Goal: Task Accomplishment & Management: Manage account settings

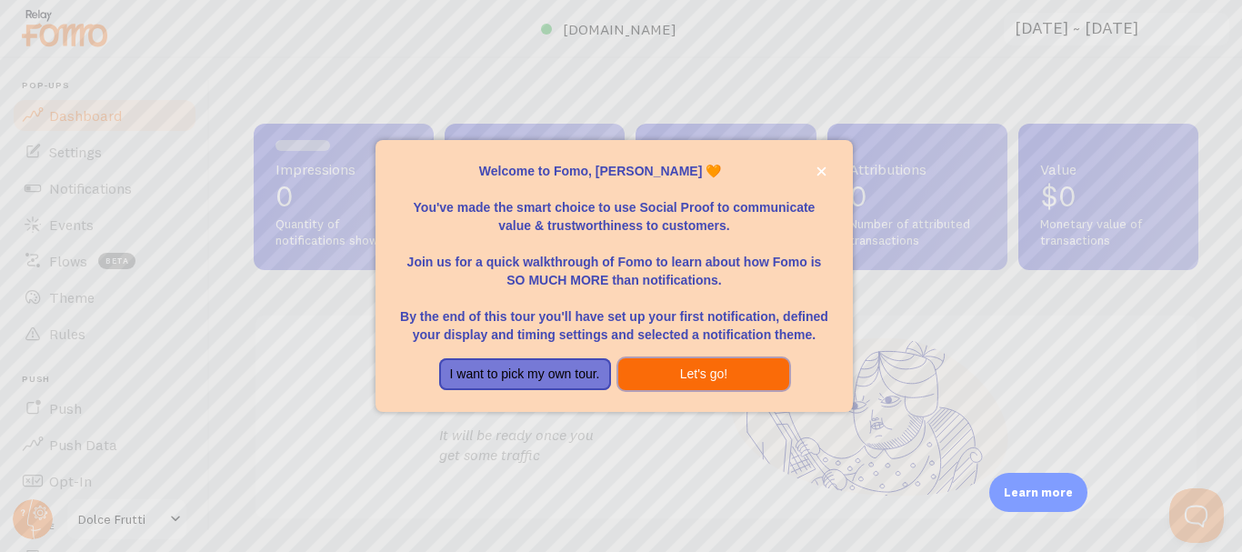
click at [685, 374] on button "Let's go!" at bounding box center [704, 374] width 172 height 33
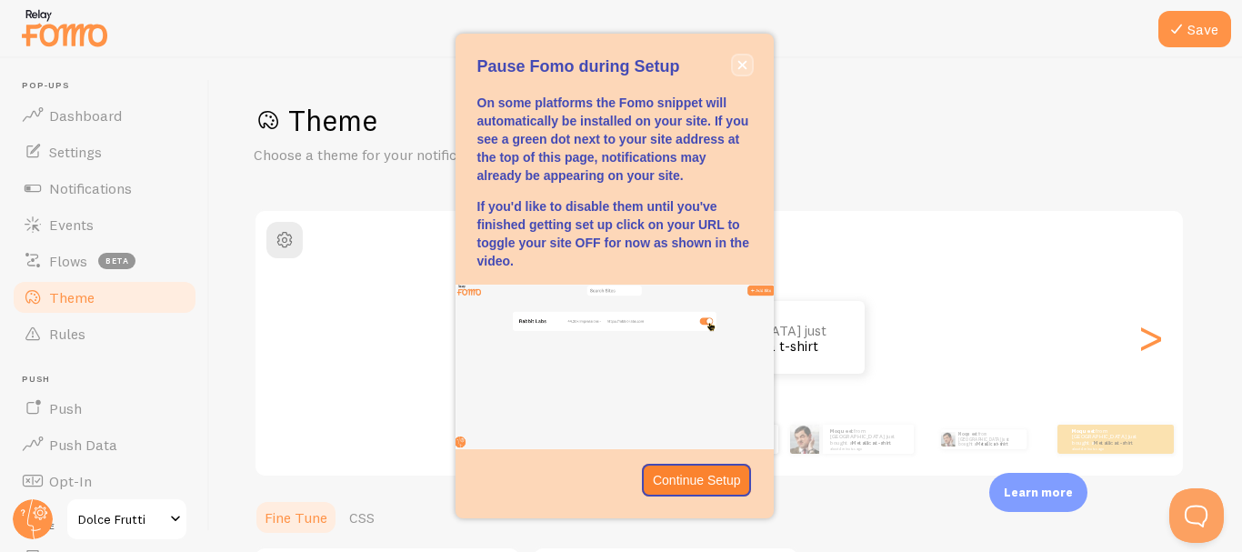
click at [751, 59] on button "close," at bounding box center [742, 64] width 19 height 19
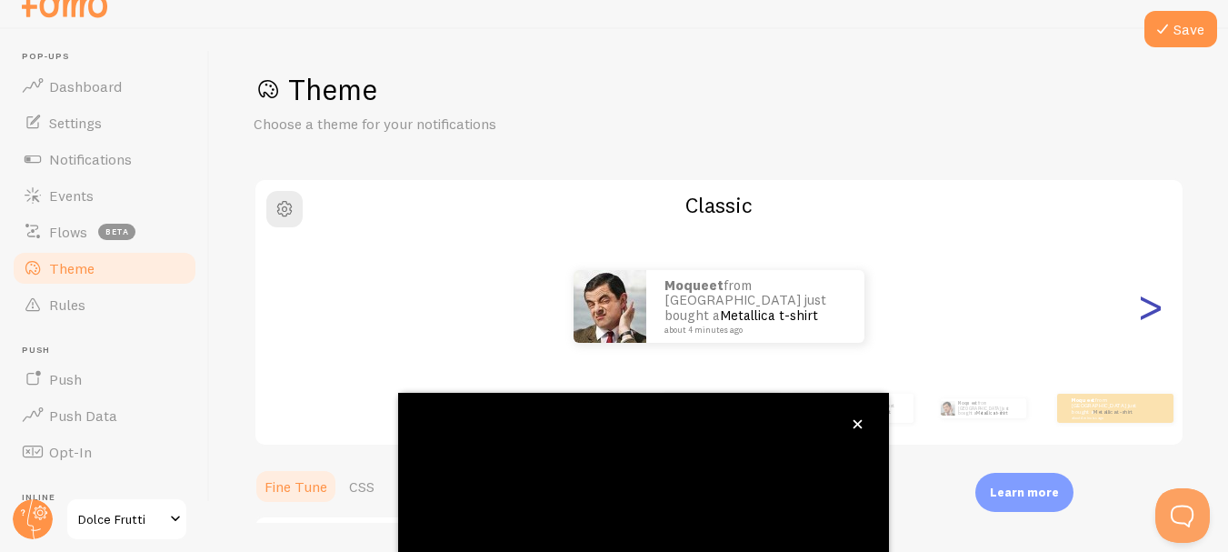
scroll to position [212, 0]
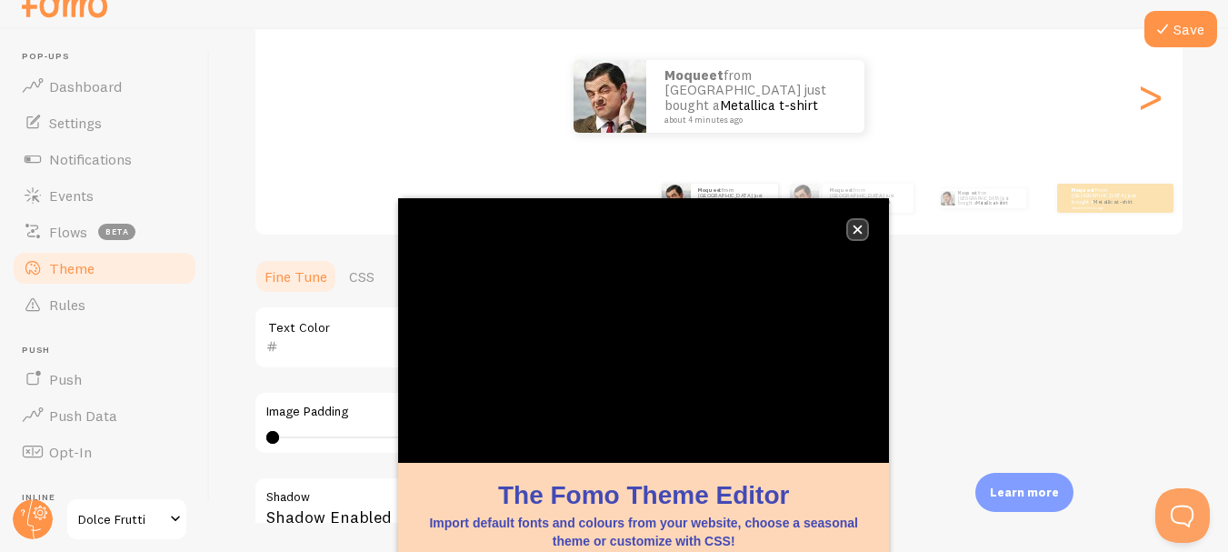
click at [858, 229] on icon "close," at bounding box center [857, 229] width 9 height 9
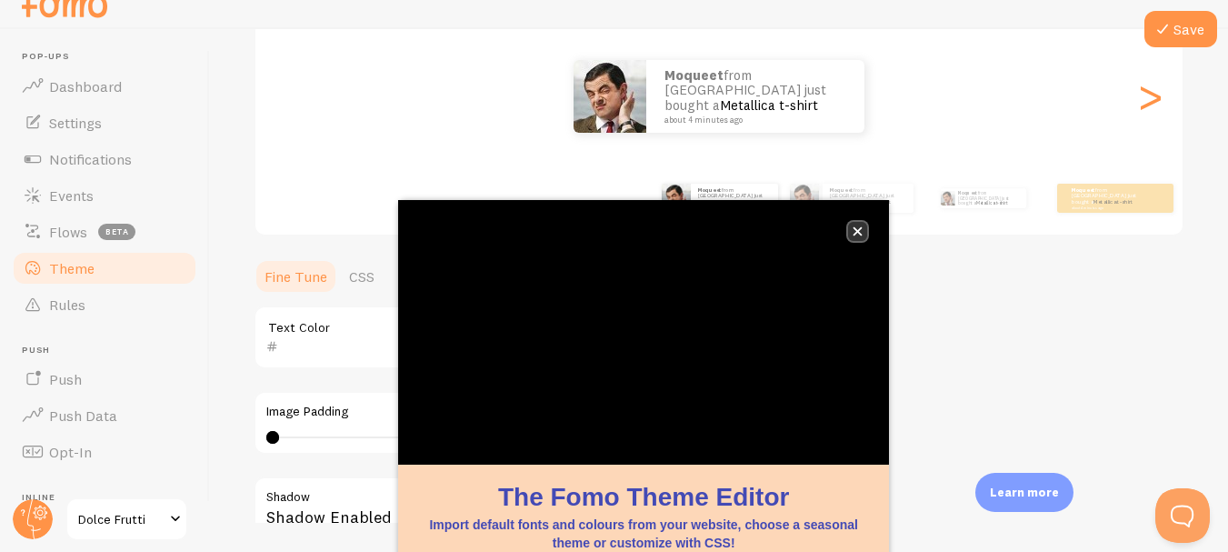
click at [852, 232] on button "close," at bounding box center [857, 231] width 19 height 19
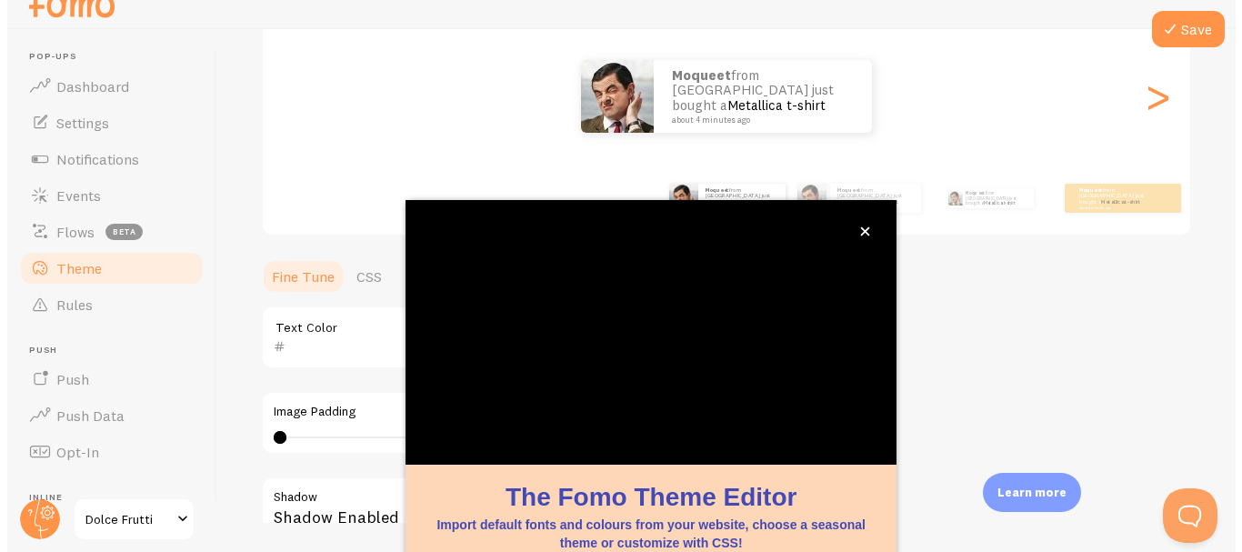
scroll to position [0, 0]
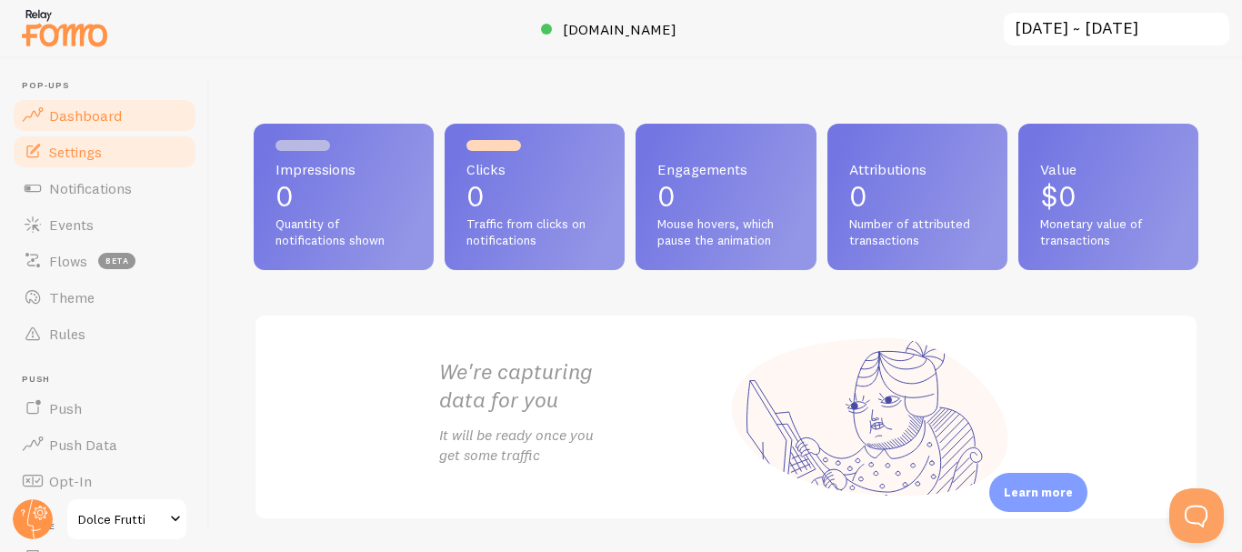
click at [80, 159] on span "Settings" at bounding box center [75, 152] width 53 height 18
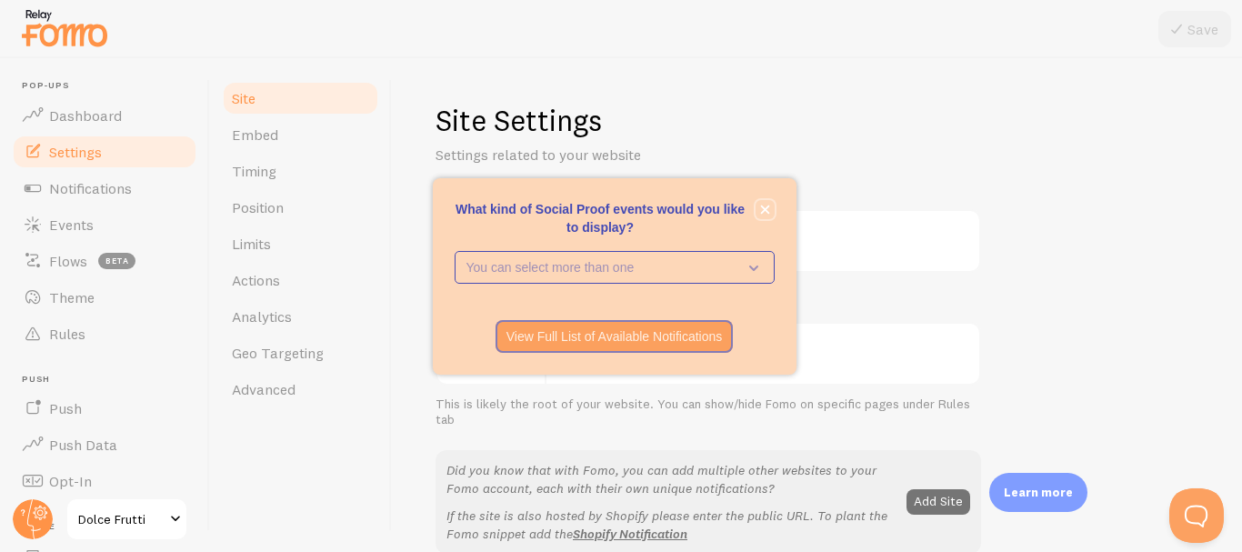
click at [771, 210] on button "close," at bounding box center [764, 209] width 19 height 19
